Goal: Task Accomplishment & Management: Manage account settings

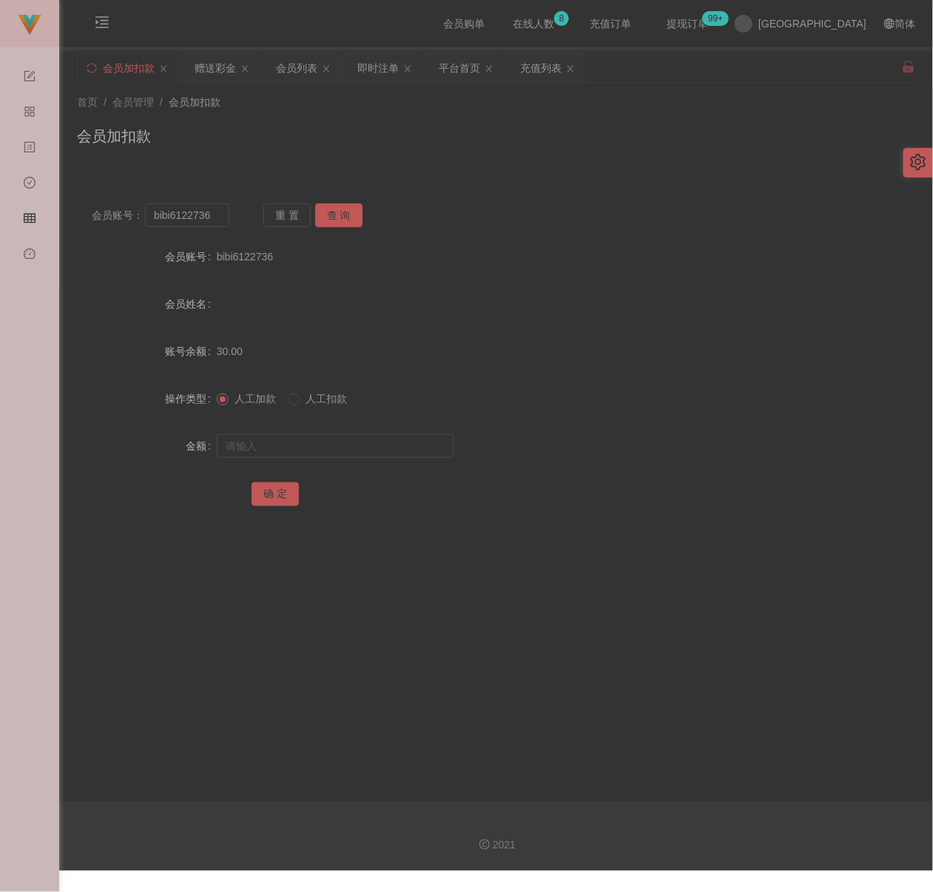
click at [300, 116] on div "首页 / 会员管理 / 会员加扣款 / 会员加扣款" at bounding box center [496, 127] width 838 height 64
click at [304, 60] on div "会员列表" at bounding box center [296, 68] width 41 height 28
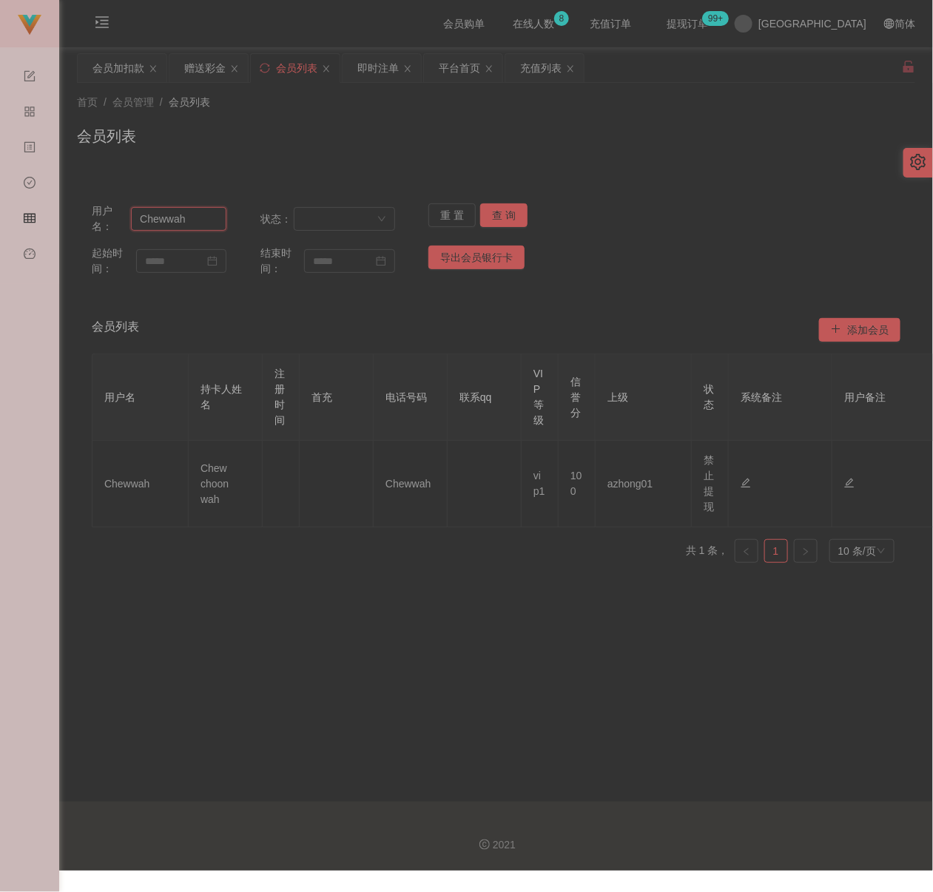
click at [195, 229] on input "Chewwah" at bounding box center [178, 219] width 95 height 24
paste input "[DATE]"
type input "[DATE]"
click at [488, 209] on button "查 询" at bounding box center [503, 215] width 47 height 24
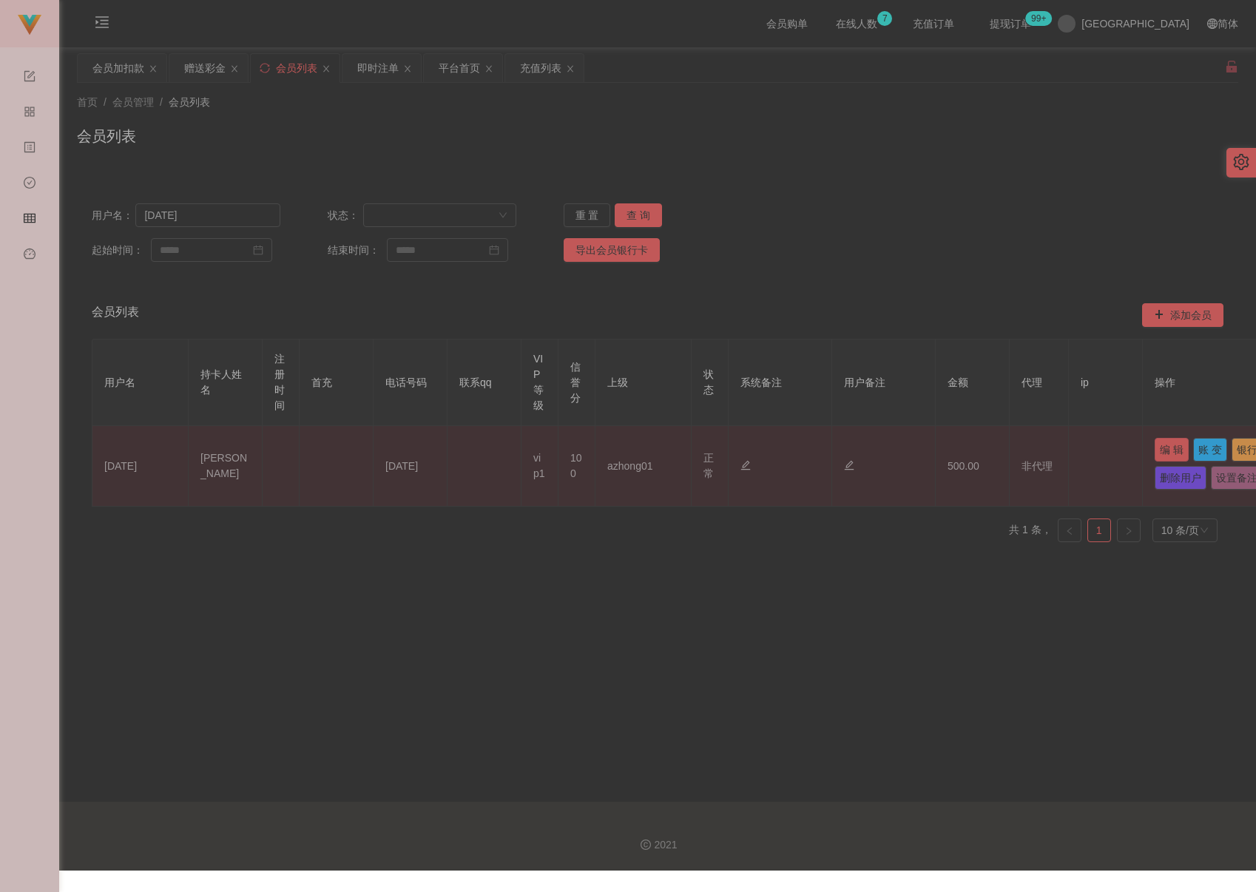
click at [932, 453] on button "编 辑" at bounding box center [1171, 450] width 34 height 24
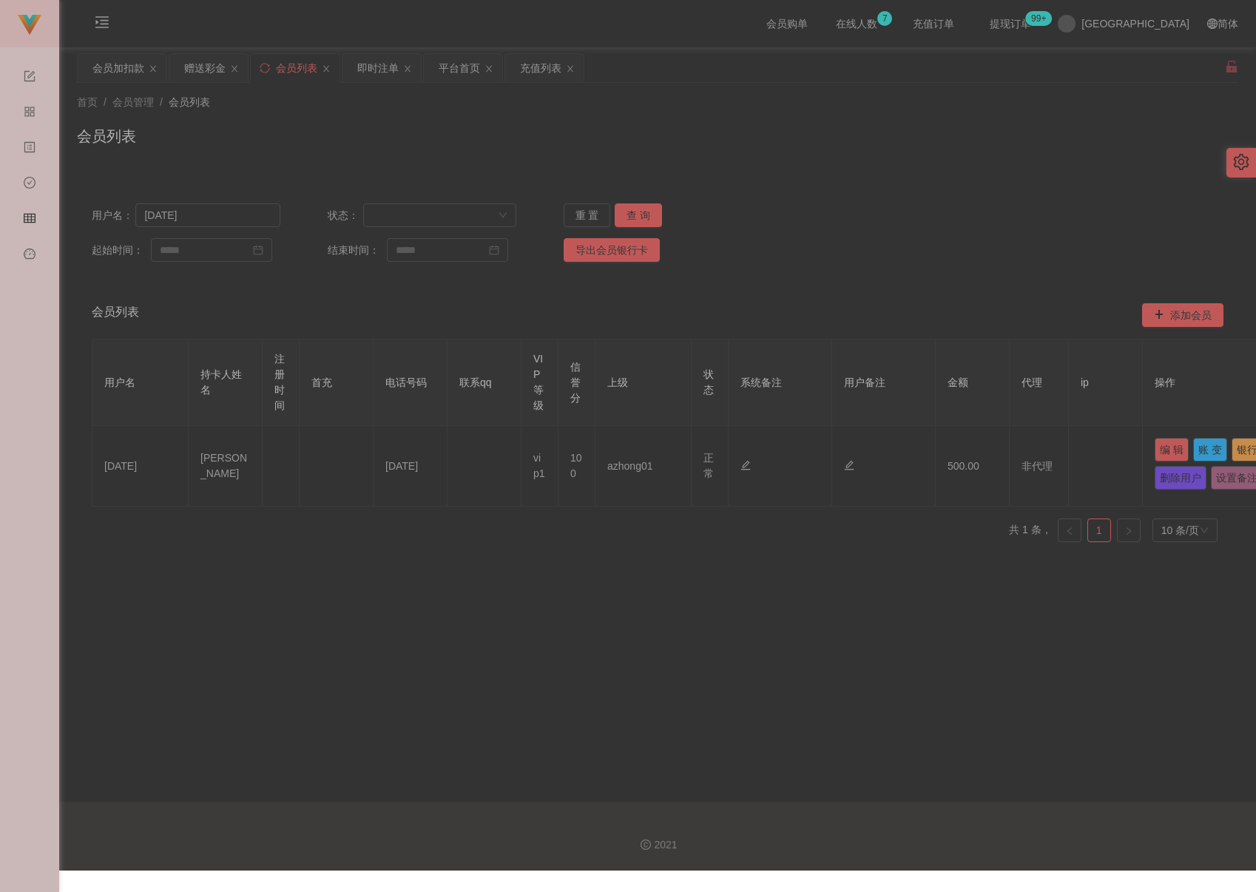
type input "[DATE]"
type input "[PERSON_NAME]"
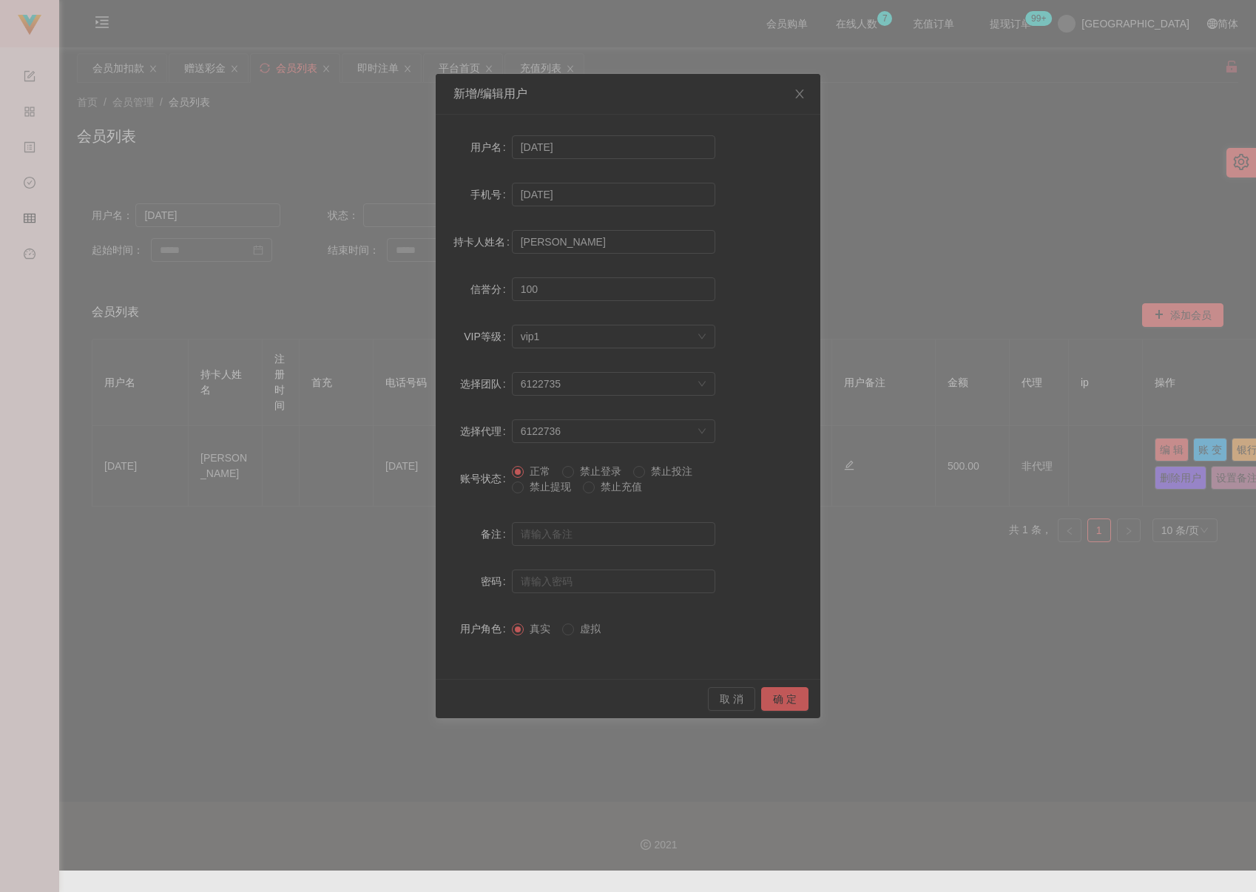
click at [555, 487] on span "禁止提现" at bounding box center [550, 487] width 53 height 12
click at [783, 700] on button "确 定" at bounding box center [784, 699] width 47 height 24
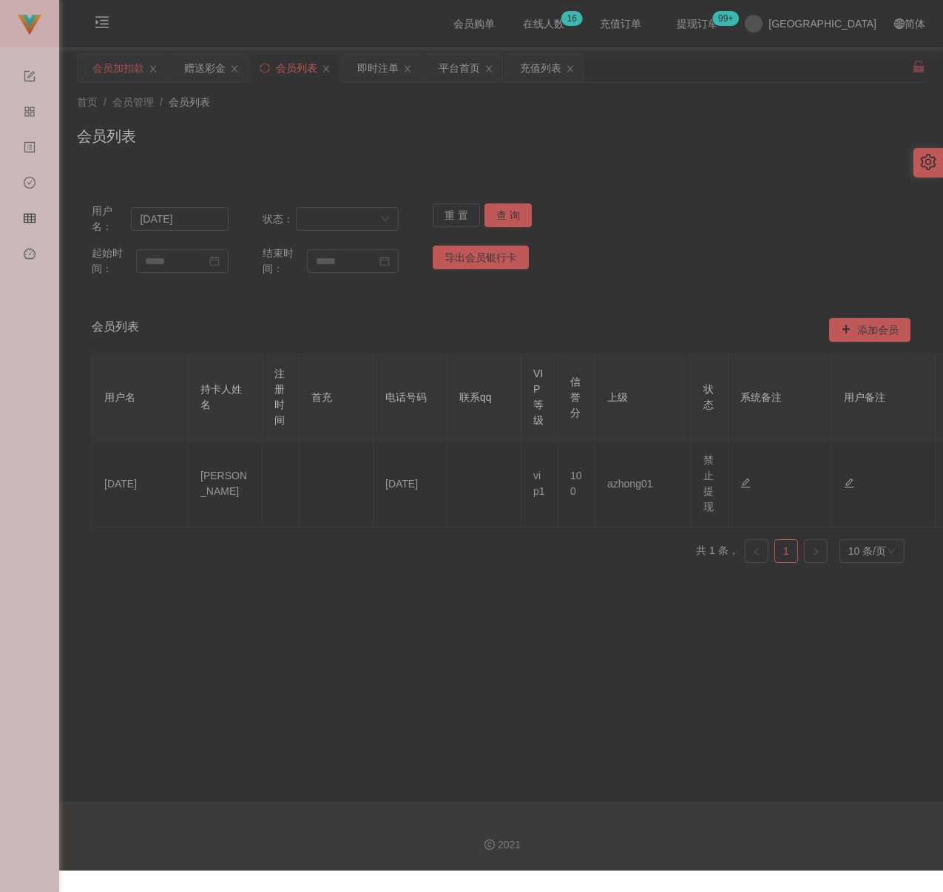
click at [116, 73] on div "会员加扣款" at bounding box center [118, 68] width 52 height 28
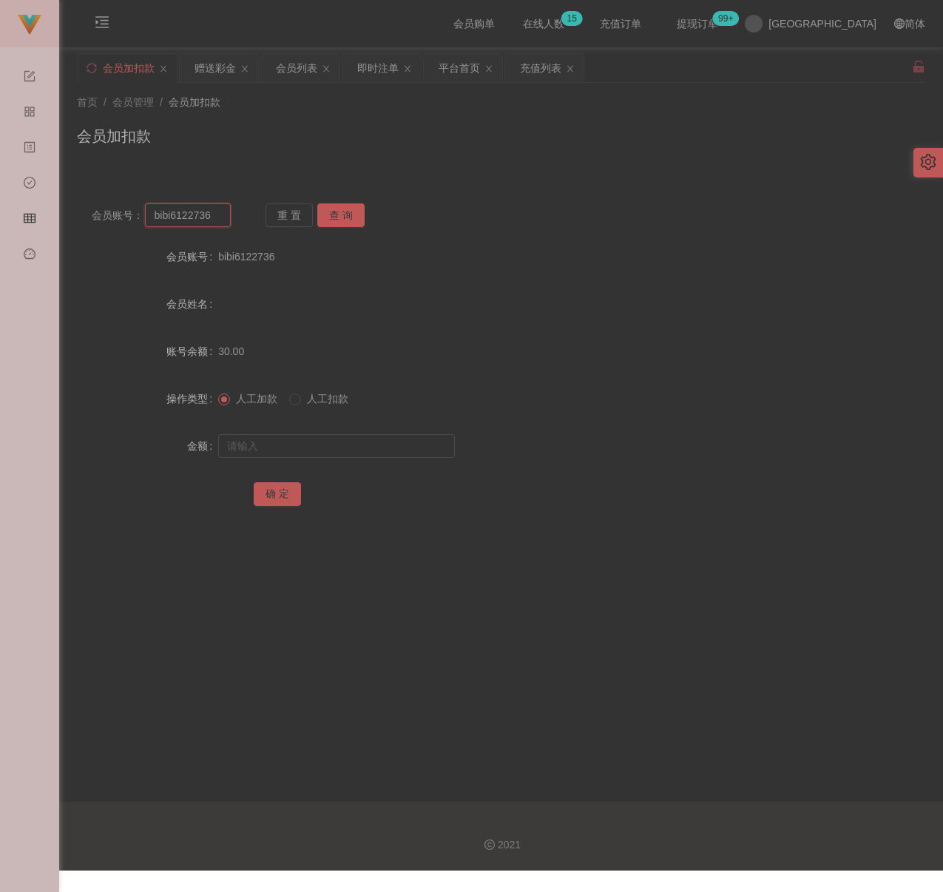
click at [196, 216] on input "bibi6122736" at bounding box center [187, 215] width 85 height 24
paste input "Yap1234"
type input "Yap1234"
click at [337, 220] on button "查 询" at bounding box center [340, 215] width 47 height 24
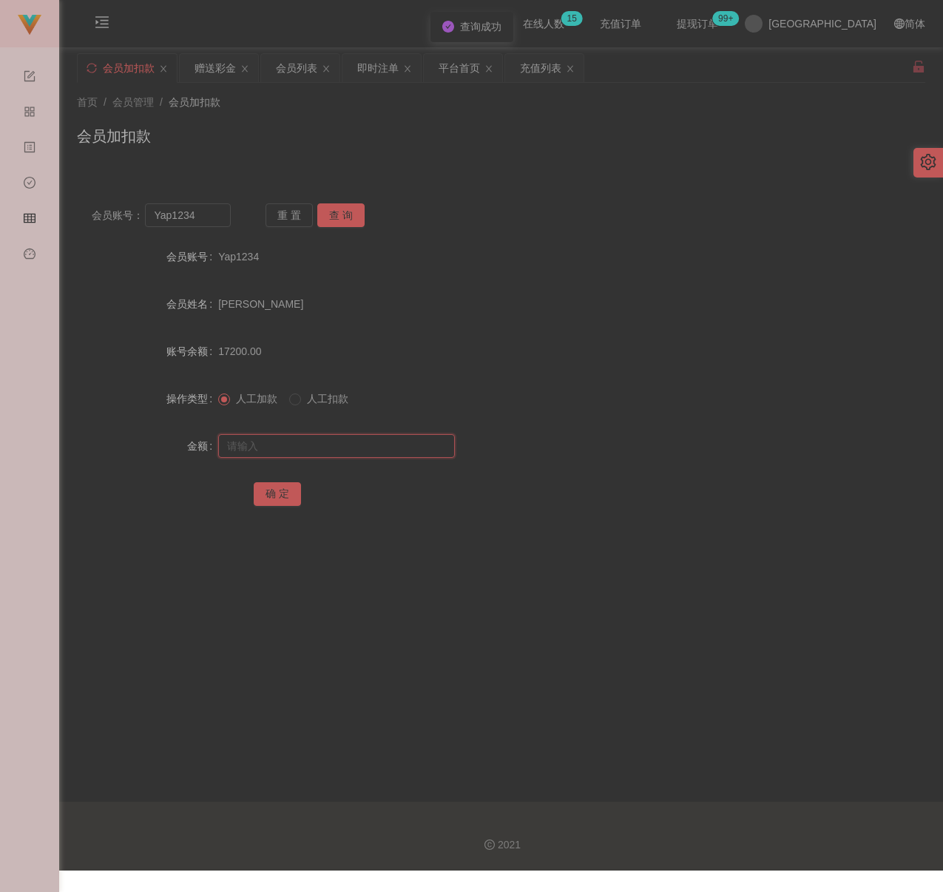
click at [334, 442] on input "text" at bounding box center [336, 446] width 237 height 24
type input "12000"
click at [282, 491] on button "确 定" at bounding box center [277, 494] width 47 height 24
click at [209, 215] on input "Yap1234" at bounding box center [187, 215] width 85 height 24
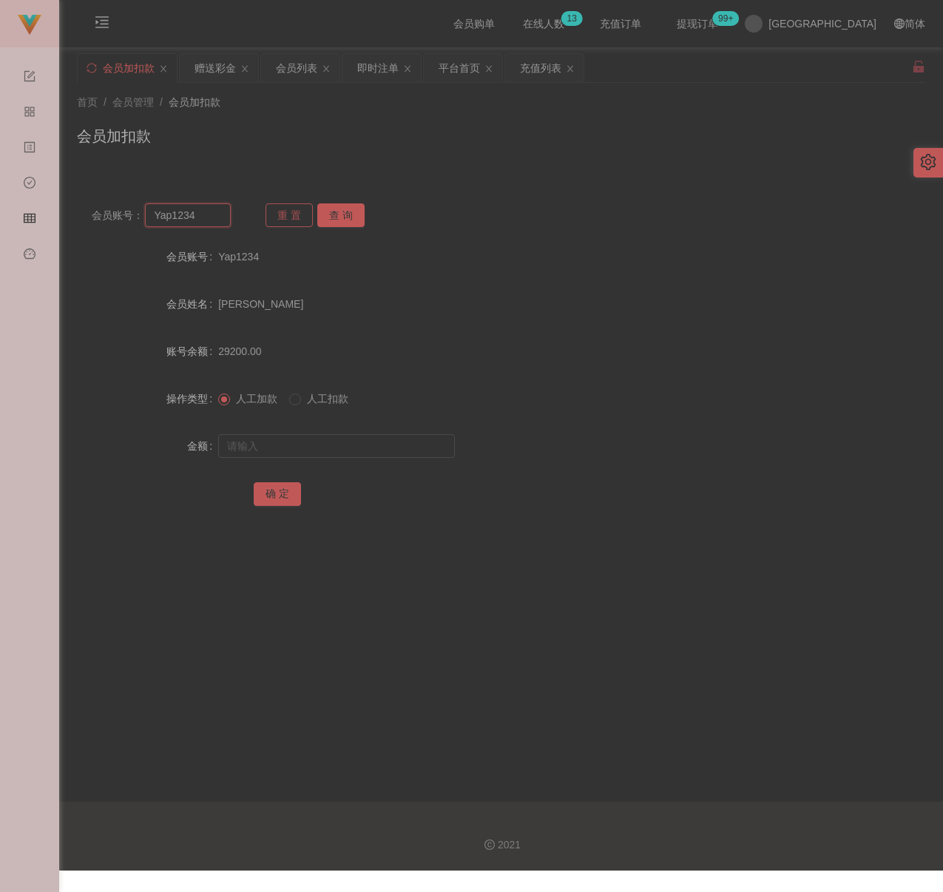
paste input "qq123"
type input "qq123"
drag, startPoint x: 344, startPoint y: 215, endPoint x: 340, endPoint y: 222, distance: 7.6
click at [344, 215] on button "查 询" at bounding box center [340, 215] width 47 height 24
click at [333, 447] on input "text" at bounding box center [336, 446] width 237 height 24
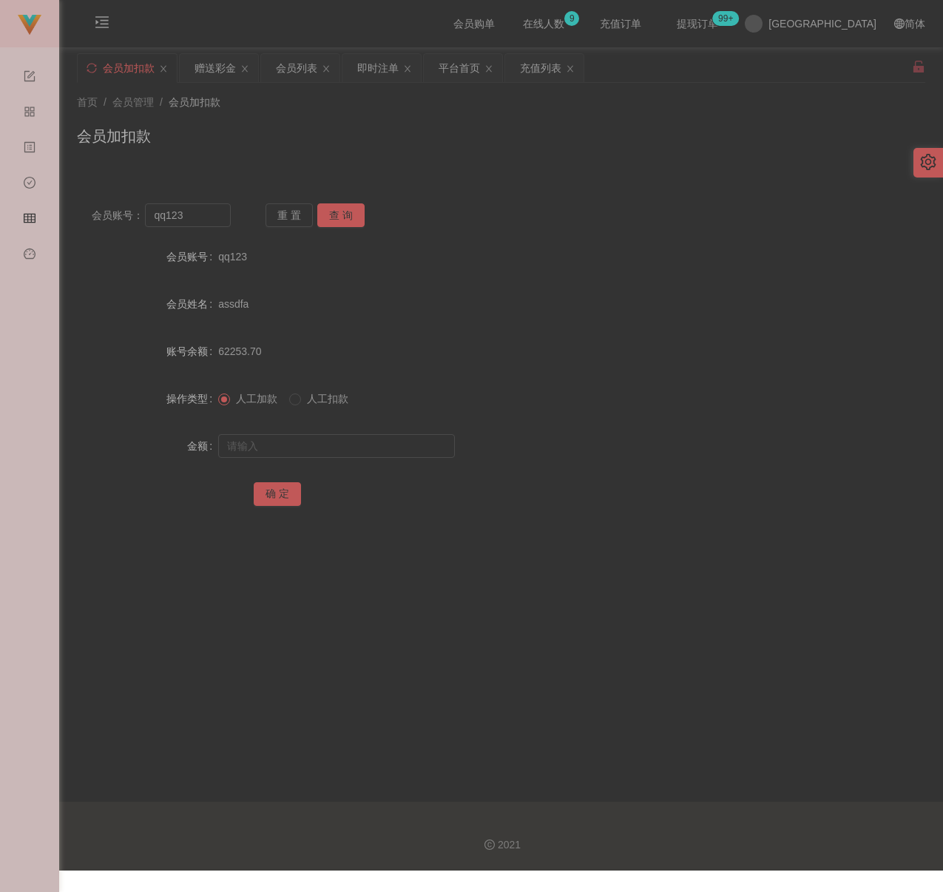
click at [356, 431] on div at bounding box center [465, 446] width 495 height 30
click at [353, 436] on input "text" at bounding box center [336, 446] width 237 height 24
paste input "500"
type input "500"
click at [280, 486] on button "确 定" at bounding box center [277, 494] width 47 height 24
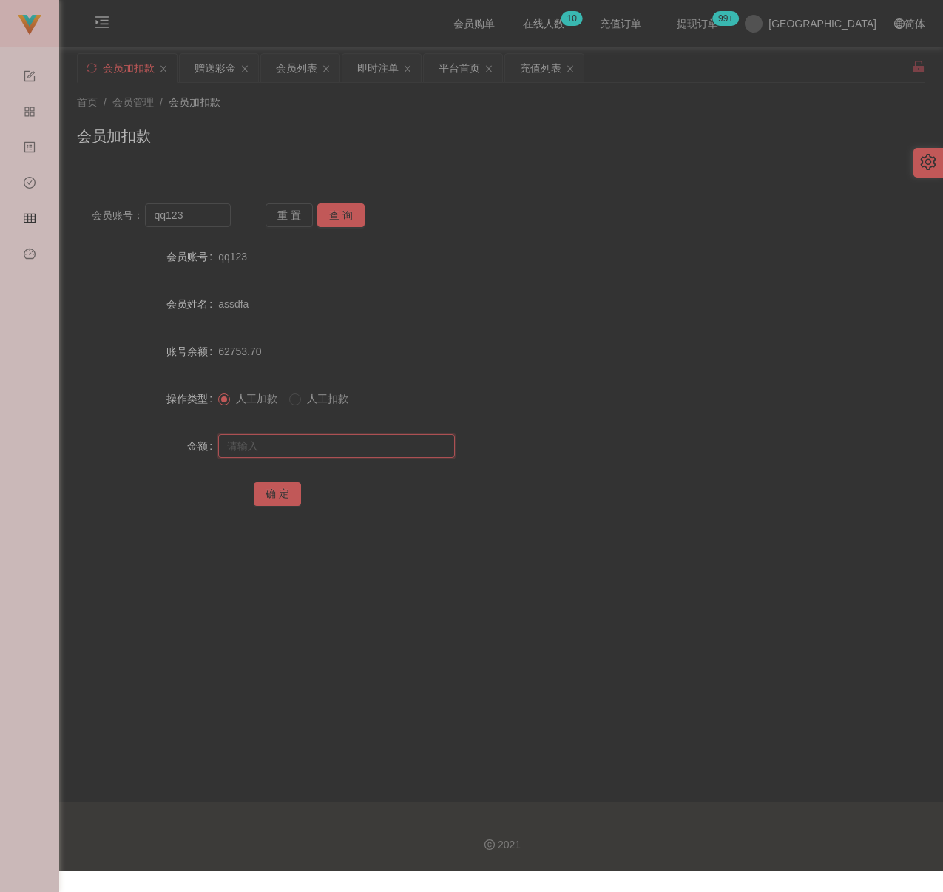
click at [322, 442] on input "text" at bounding box center [336, 446] width 237 height 24
paste input "30"
type input "30"
click at [273, 495] on button "确 定" at bounding box center [277, 494] width 47 height 24
drag, startPoint x: 382, startPoint y: 132, endPoint x: 366, endPoint y: 135, distance: 16.0
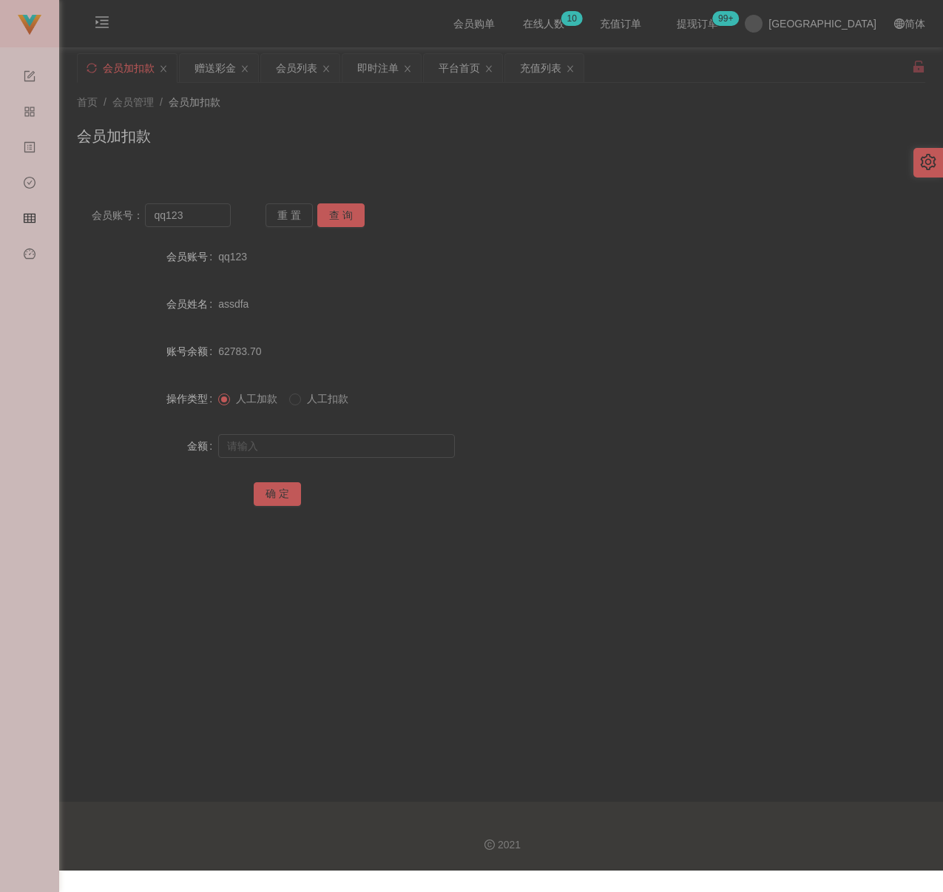
click at [382, 132] on div "会员加扣款" at bounding box center [501, 142] width 848 height 34
click at [203, 223] on input "qq123" at bounding box center [187, 215] width 85 height 24
paste input "5656128"
type input "5656128"
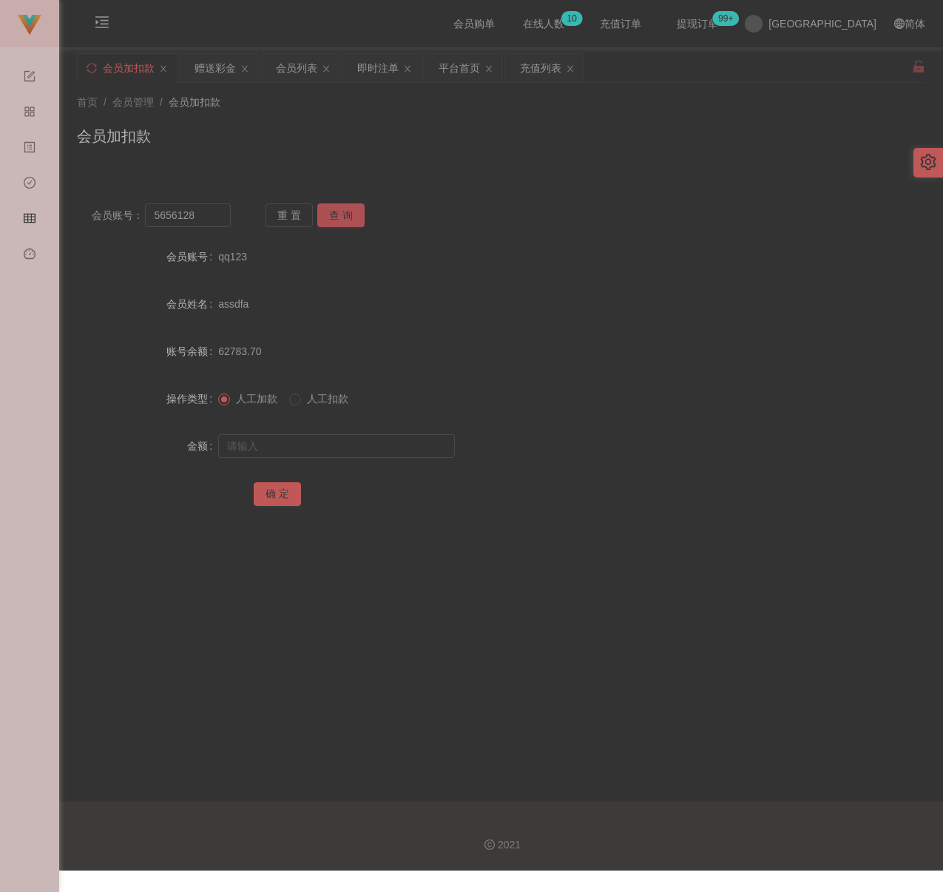
click at [342, 209] on button "查 询" at bounding box center [340, 215] width 47 height 24
click at [328, 444] on input "text" at bounding box center [336, 446] width 237 height 24
click at [395, 455] on input "text" at bounding box center [336, 446] width 237 height 24
paste input "30"
type input "30"
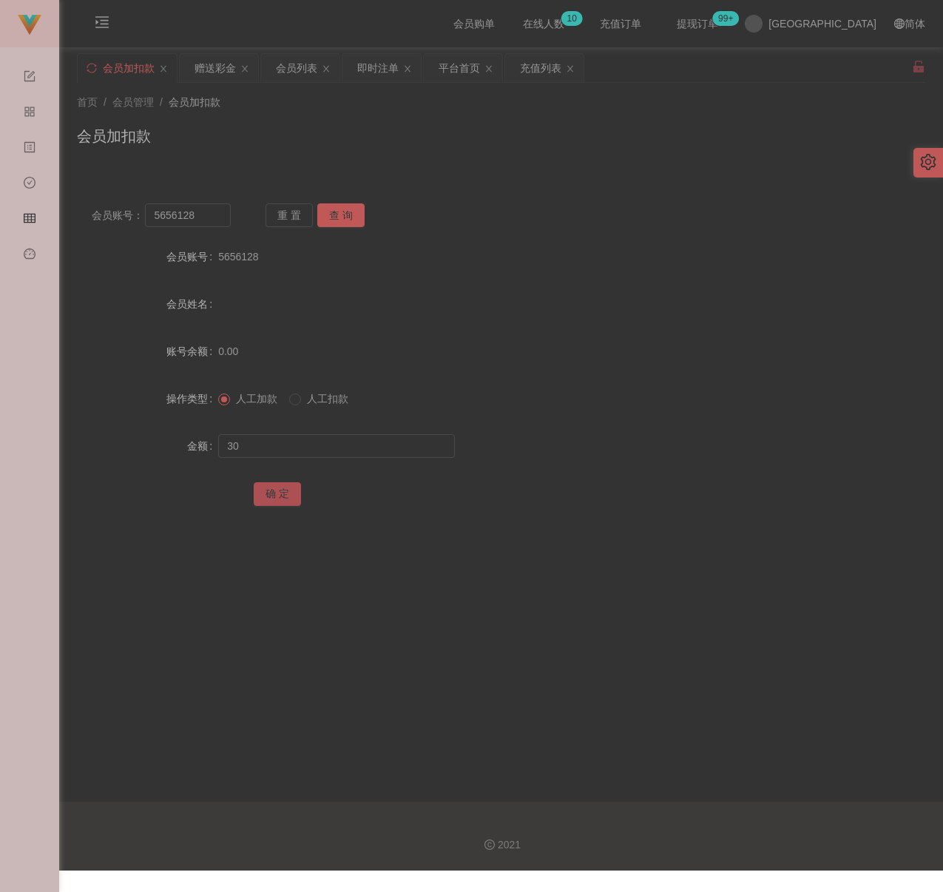
click at [278, 497] on button "确 定" at bounding box center [277, 494] width 47 height 24
click at [203, 213] on input "5656128" at bounding box center [187, 215] width 85 height 24
paste input "017266313"
type input "0172663138"
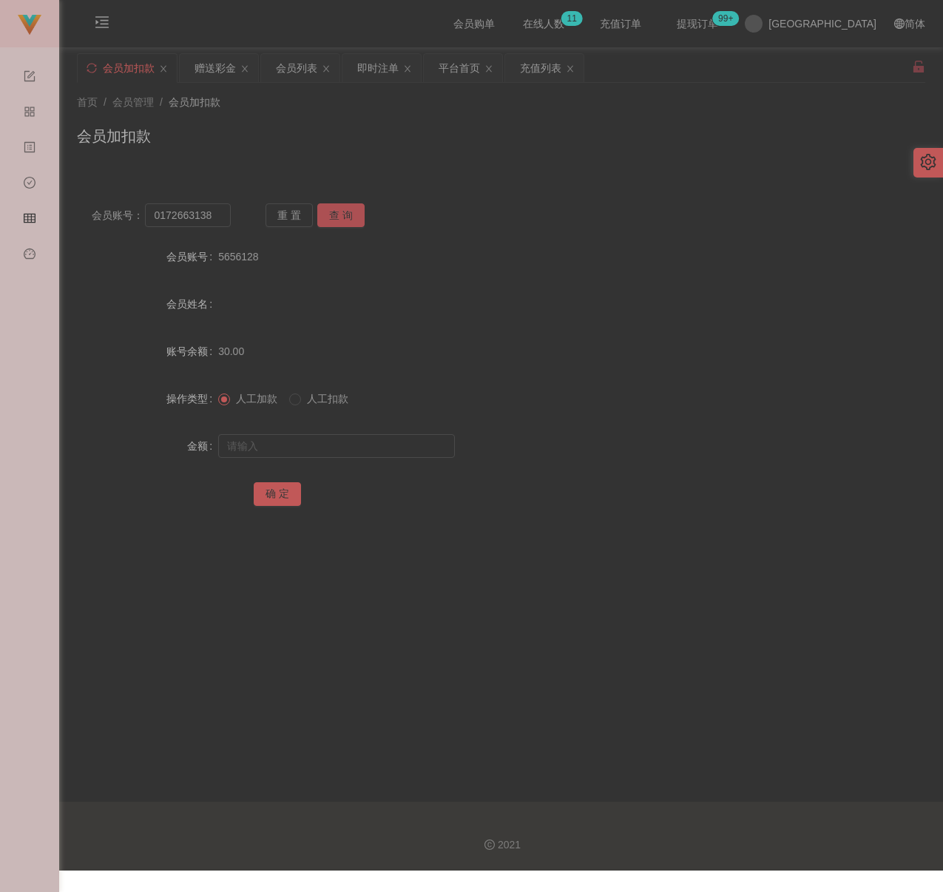
click at [331, 209] on button "查 询" at bounding box center [340, 215] width 47 height 24
click at [327, 447] on input "text" at bounding box center [336, 446] width 237 height 24
click at [308, 442] on input "text" at bounding box center [336, 446] width 237 height 24
paste input "30"
type input "30"
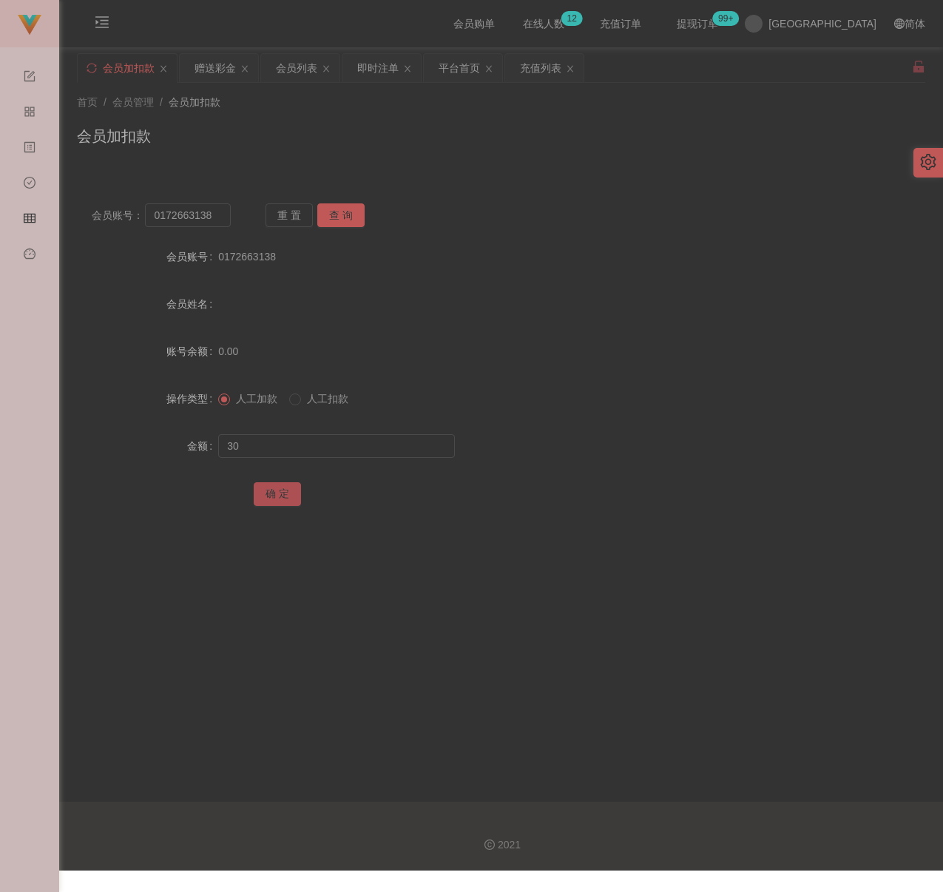
drag, startPoint x: 278, startPoint y: 489, endPoint x: 302, endPoint y: 496, distance: 25.3
click at [278, 489] on button "确 定" at bounding box center [277, 494] width 47 height 24
click at [422, 132] on div "会员加扣款" at bounding box center [501, 142] width 848 height 34
click at [306, 73] on div "会员列表" at bounding box center [296, 68] width 41 height 28
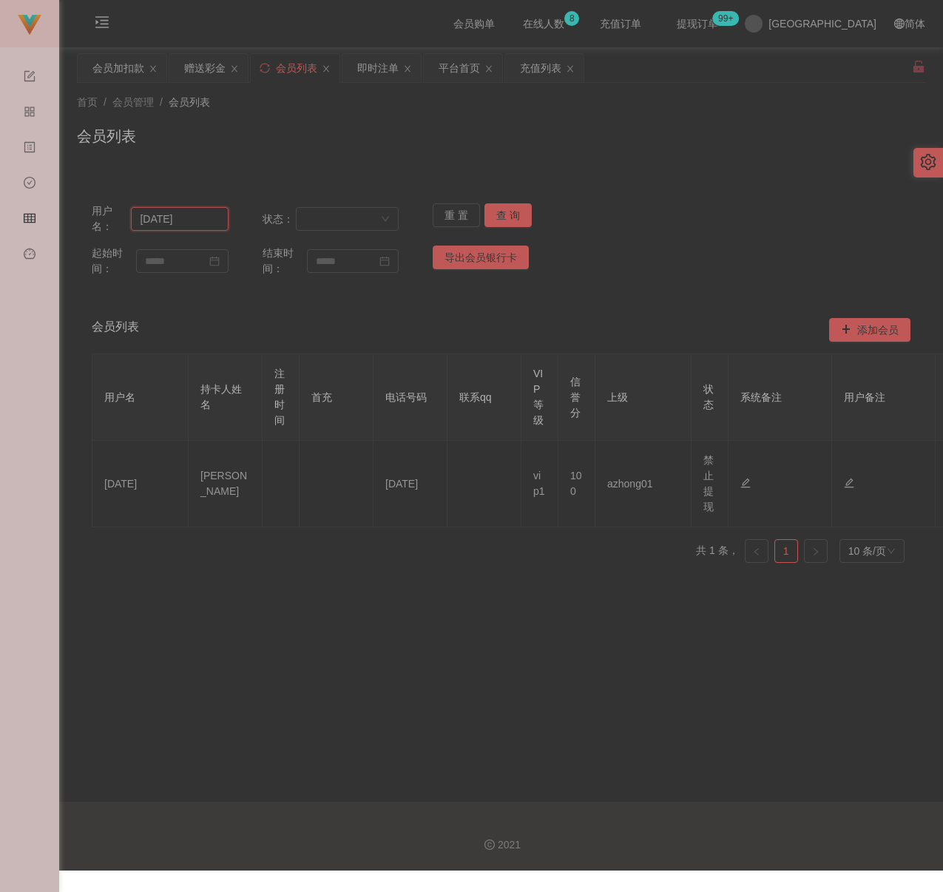
click at [196, 222] on input "[DATE]" at bounding box center [179, 219] width 97 height 24
paste input "James0116"
type input "James0116"
click at [493, 218] on button "查 询" at bounding box center [507, 215] width 47 height 24
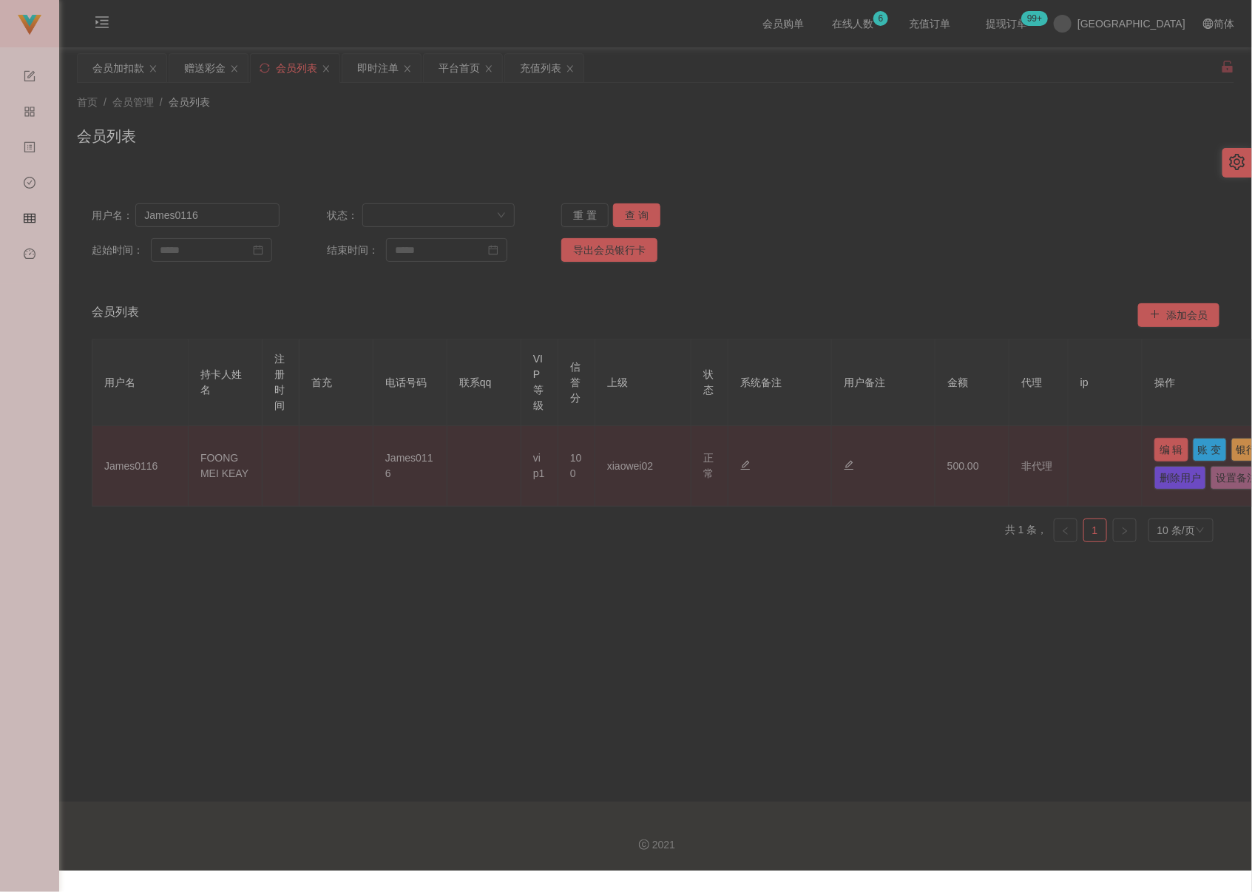
click at [932, 446] on button "编 辑" at bounding box center [1171, 450] width 34 height 24
type input "James0116"
type input "FOONG MEI KEAY"
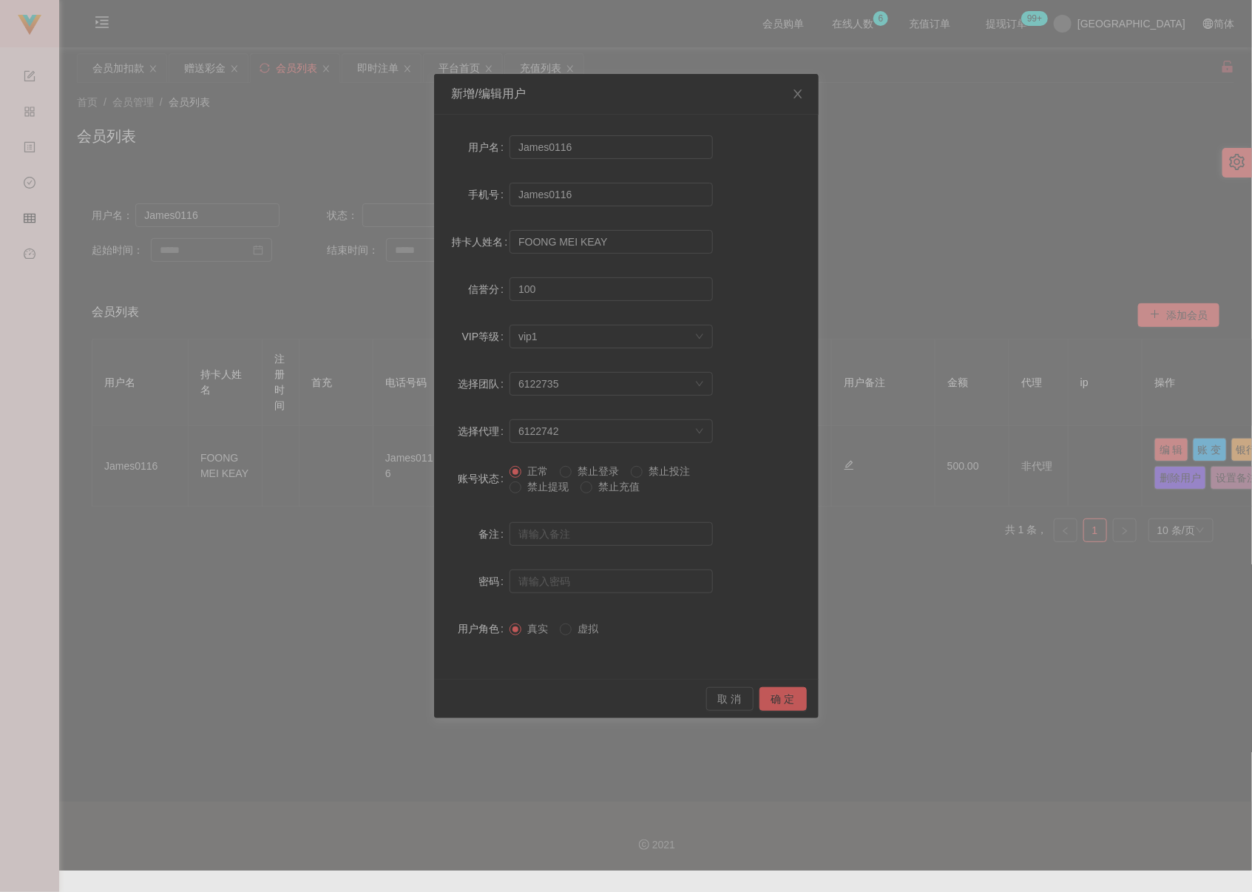
click at [561, 491] on span "禁止提现" at bounding box center [547, 487] width 53 height 12
click at [792, 706] on button "确 定" at bounding box center [783, 699] width 47 height 24
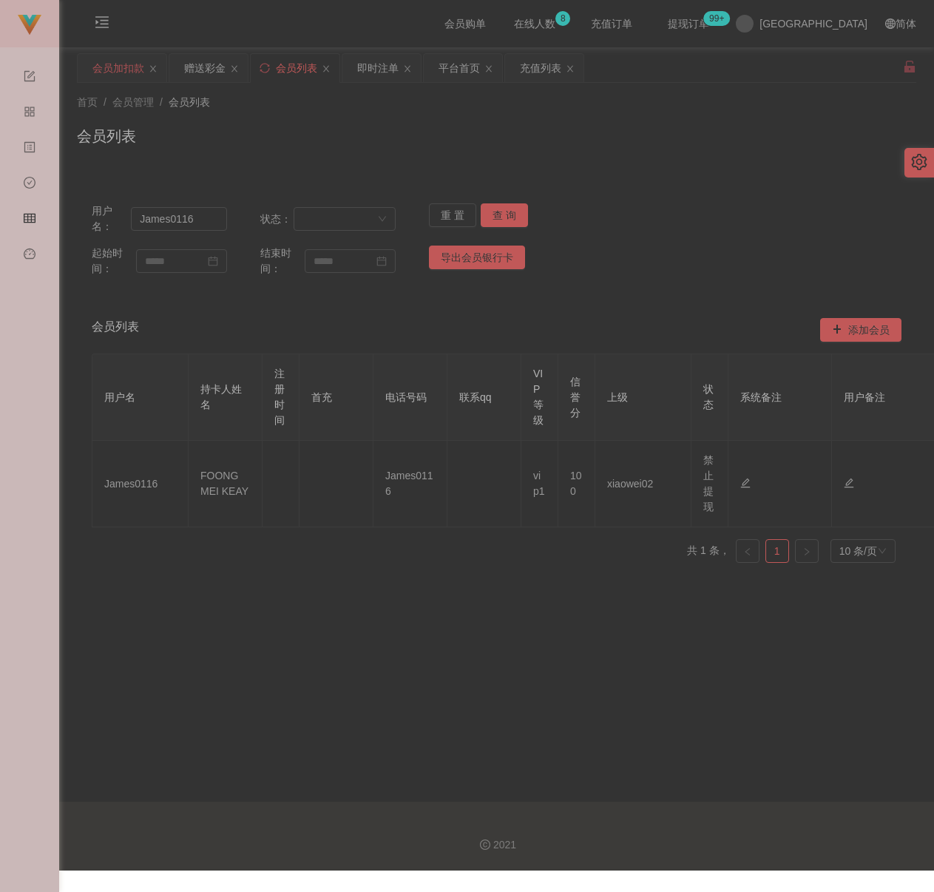
click at [122, 65] on div "会员加扣款" at bounding box center [118, 68] width 52 height 28
